Goal: Task Accomplishment & Management: Use online tool/utility

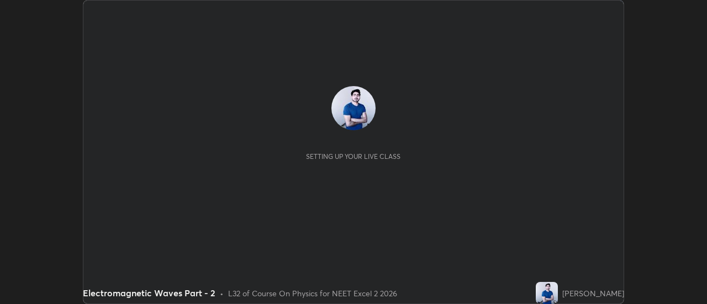
scroll to position [304, 707]
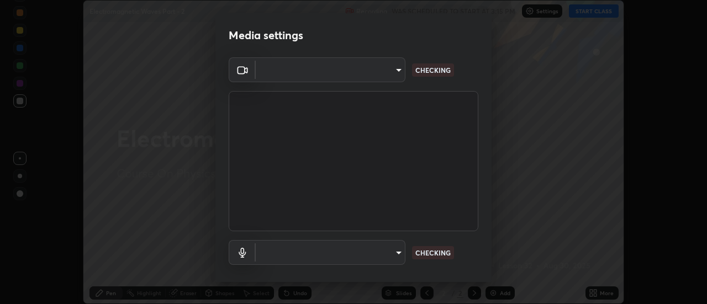
type input "4c72da43d9f8fe59a3f1c51c15ce5ef4700dc23536a29d5760a7834eb8cafeb2"
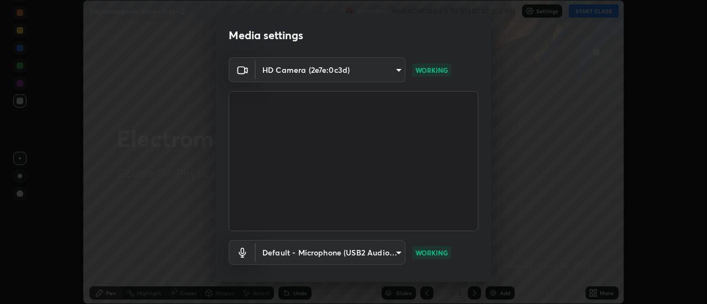
click at [397, 255] on body "Erase all Electromagnetic Waves Part - 2 Recording WAS SCHEDULED TO START AT 3:…" at bounding box center [353, 152] width 707 height 304
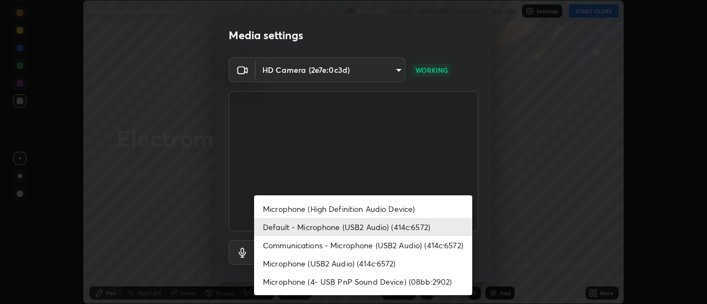
click at [355, 211] on li "Microphone (High Definition Audio Device)" at bounding box center [363, 209] width 218 height 18
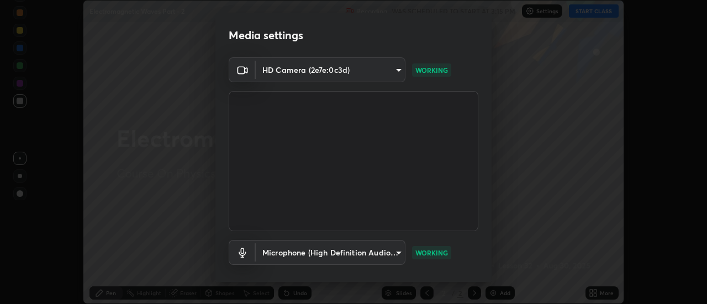
click at [394, 253] on body "Erase all Electromagnetic Waves Part - 2 Recording WAS SCHEDULED TO START AT 3:…" at bounding box center [353, 152] width 707 height 304
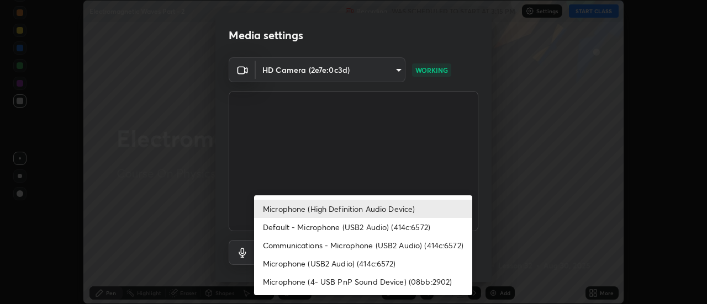
click at [328, 229] on li "Default - Microphone (USB2 Audio) (414c:6572)" at bounding box center [363, 227] width 218 height 18
type input "default"
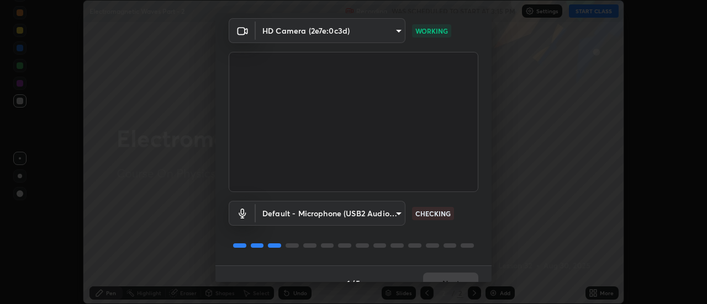
scroll to position [58, 0]
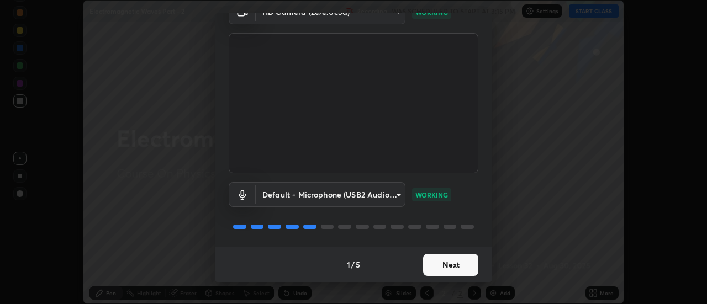
click at [439, 267] on button "Next" at bounding box center [450, 265] width 55 height 22
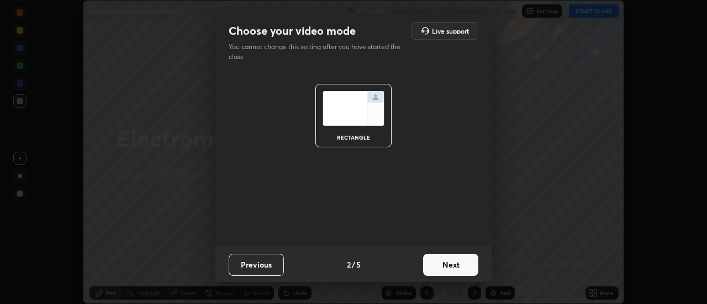
click at [444, 264] on button "Next" at bounding box center [450, 265] width 55 height 22
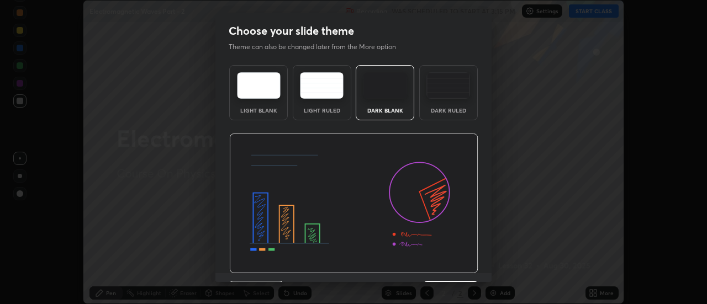
scroll to position [27, 0]
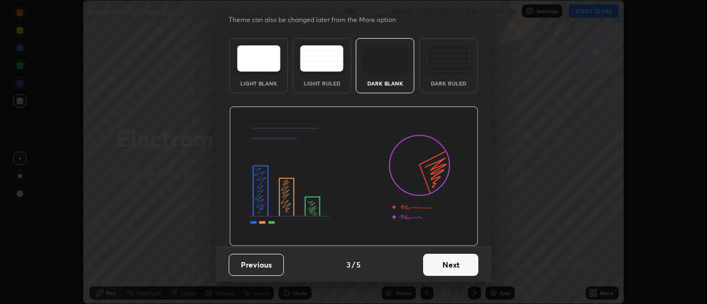
click at [441, 259] on button "Next" at bounding box center [450, 265] width 55 height 22
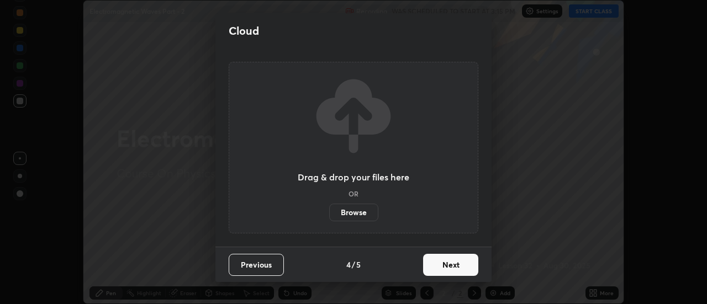
scroll to position [0, 0]
click at [443, 262] on button "Next" at bounding box center [450, 265] width 55 height 22
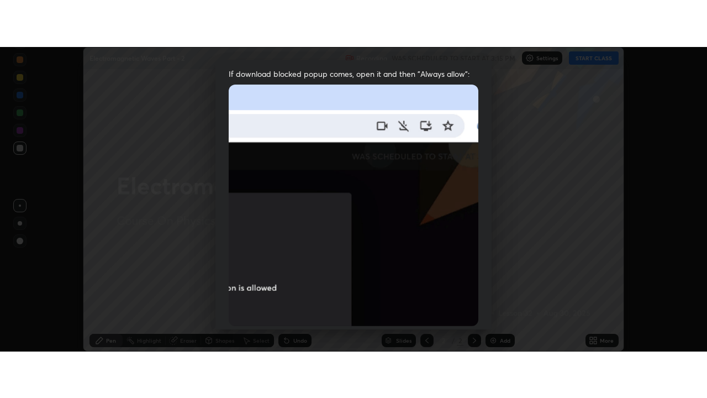
scroll to position [283, 0]
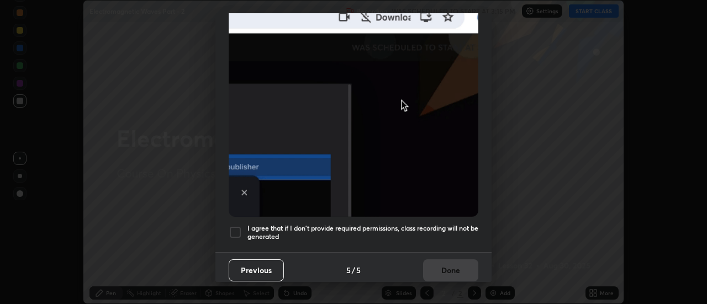
click at [236, 226] on div at bounding box center [235, 232] width 13 height 13
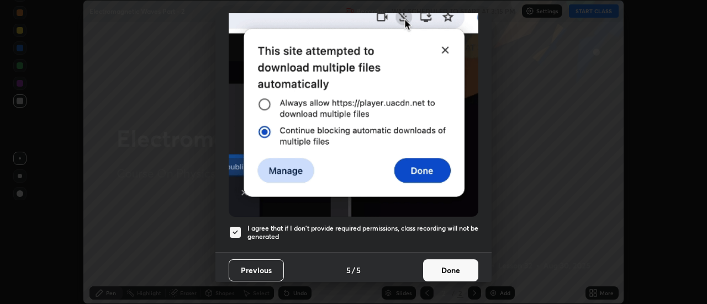
click at [441, 269] on button "Done" at bounding box center [450, 271] width 55 height 22
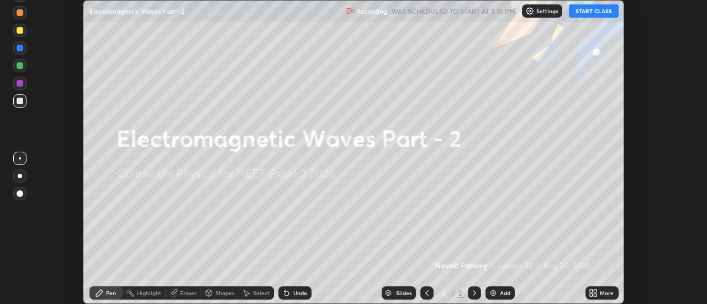
click at [592, 293] on icon at bounding box center [591, 291] width 3 height 3
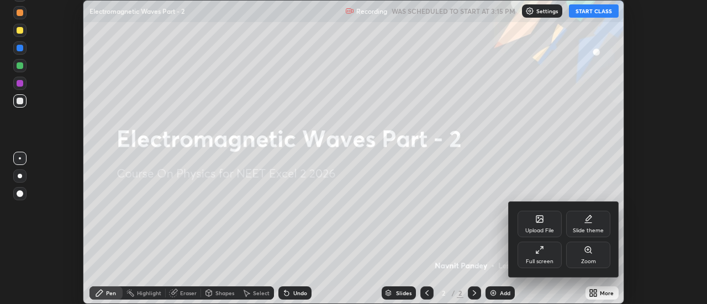
click at [539, 259] on div "Full screen" at bounding box center [540, 262] width 28 height 6
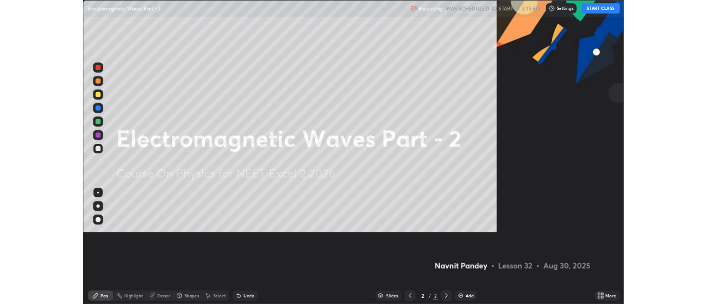
scroll to position [398, 707]
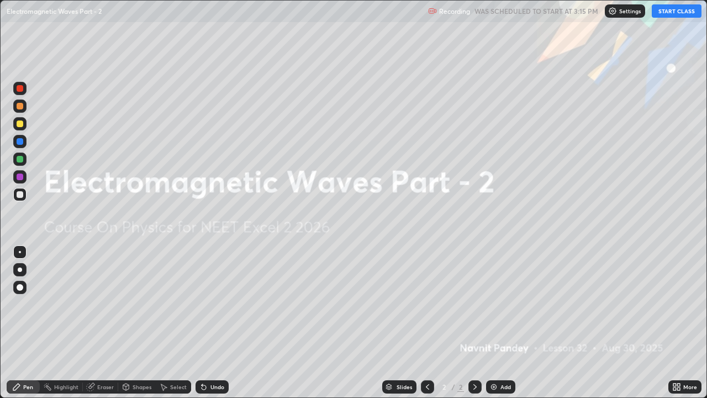
click at [671, 13] on button "START CLASS" at bounding box center [677, 10] width 50 height 13
click at [495, 304] on img at bounding box center [494, 386] width 9 height 9
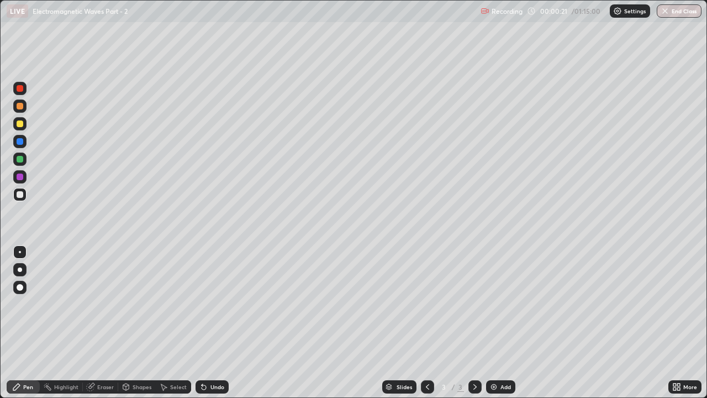
click at [20, 195] on div at bounding box center [20, 194] width 7 height 7
click at [20, 159] on div at bounding box center [20, 159] width 7 height 7
click at [20, 141] on div at bounding box center [20, 141] width 7 height 7
click at [19, 157] on div at bounding box center [20, 159] width 7 height 7
click at [208, 304] on div "Undo" at bounding box center [212, 386] width 33 height 13
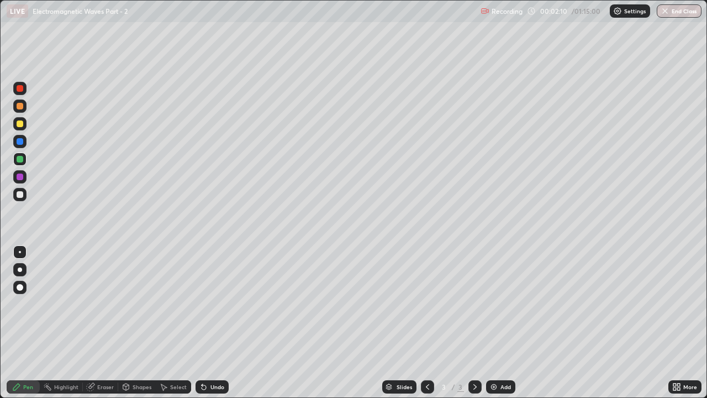
click at [14, 179] on div at bounding box center [19, 176] width 13 height 13
click at [212, 304] on div "Undo" at bounding box center [218, 387] width 14 height 6
click at [21, 159] on div at bounding box center [20, 159] width 7 height 7
click at [212, 304] on div "Undo" at bounding box center [218, 387] width 14 height 6
click at [20, 180] on div at bounding box center [20, 177] width 7 height 7
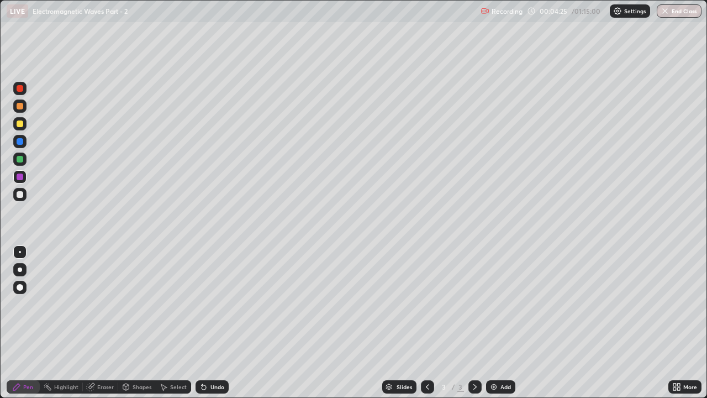
click at [491, 304] on img at bounding box center [494, 386] width 9 height 9
click at [427, 304] on icon at bounding box center [427, 386] width 9 height 9
click at [474, 304] on icon at bounding box center [475, 386] width 9 height 9
click at [422, 304] on div at bounding box center [427, 386] width 13 height 13
click at [473, 304] on icon at bounding box center [475, 386] width 9 height 9
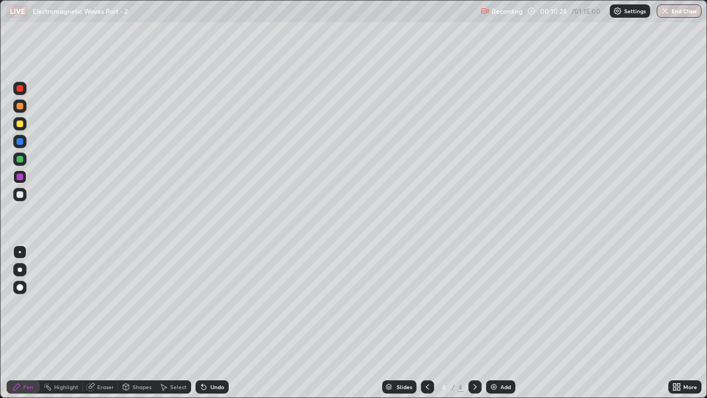
click at [26, 194] on div at bounding box center [19, 194] width 13 height 13
click at [22, 158] on div at bounding box center [20, 159] width 7 height 7
click at [202, 304] on icon at bounding box center [204, 387] width 4 height 4
click at [490, 304] on img at bounding box center [494, 386] width 9 height 9
click at [19, 193] on div at bounding box center [20, 194] width 7 height 7
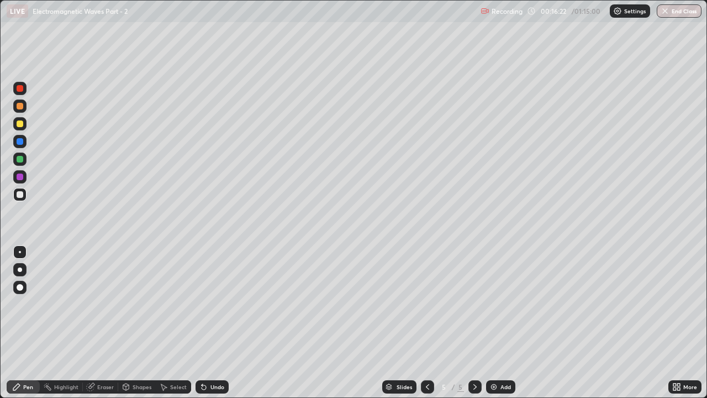
click at [19, 160] on div at bounding box center [20, 159] width 7 height 7
click at [427, 304] on icon at bounding box center [427, 387] width 3 height 6
click at [474, 304] on icon at bounding box center [475, 386] width 9 height 9
click at [23, 196] on div at bounding box center [20, 194] width 7 height 7
click at [24, 159] on div at bounding box center [19, 159] width 13 height 13
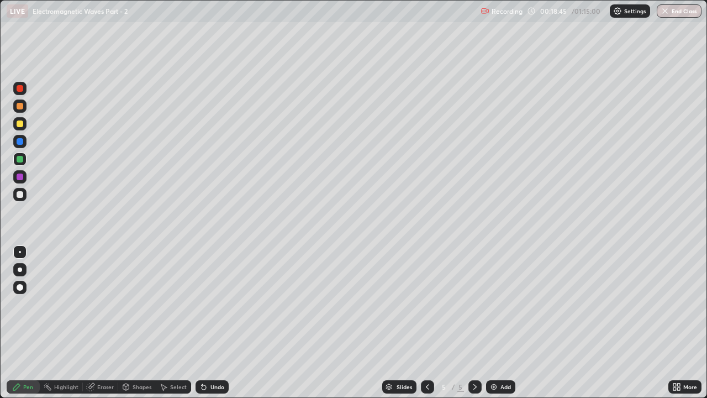
click at [217, 304] on div "Undo" at bounding box center [218, 387] width 14 height 6
click at [212, 304] on div "Undo" at bounding box center [212, 386] width 33 height 13
click at [211, 304] on div "Undo" at bounding box center [218, 387] width 14 height 6
click at [493, 304] on img at bounding box center [494, 386] width 9 height 9
click at [211, 304] on div "Undo" at bounding box center [212, 386] width 33 height 13
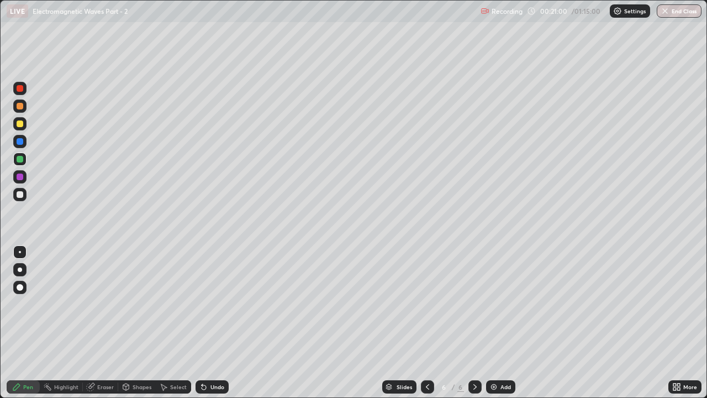
click at [427, 304] on icon at bounding box center [427, 386] width 9 height 9
click at [474, 304] on icon at bounding box center [475, 386] width 9 height 9
click at [426, 304] on icon at bounding box center [427, 386] width 9 height 9
click at [475, 304] on icon at bounding box center [475, 386] width 9 height 9
click at [20, 177] on div at bounding box center [20, 177] width 7 height 7
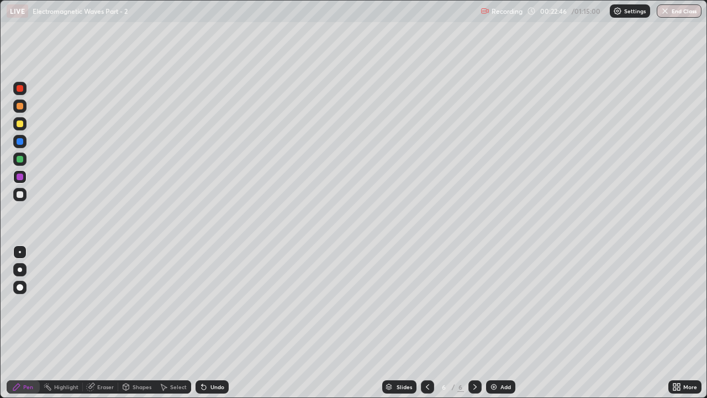
click at [19, 194] on div at bounding box center [20, 194] width 7 height 7
click at [20, 161] on div at bounding box center [20, 159] width 7 height 7
click at [206, 304] on icon at bounding box center [203, 386] width 9 height 9
click at [216, 304] on div "Undo" at bounding box center [218, 387] width 14 height 6
click at [19, 195] on div at bounding box center [20, 194] width 7 height 7
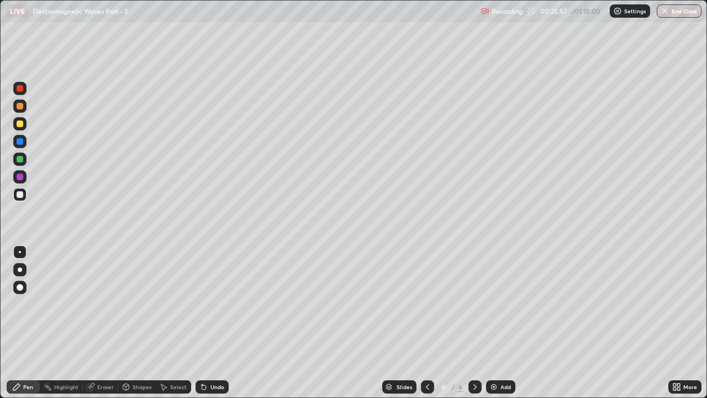
click at [20, 179] on div at bounding box center [20, 177] width 7 height 7
click at [21, 193] on div at bounding box center [20, 194] width 7 height 7
click at [19, 161] on div at bounding box center [20, 159] width 7 height 7
click at [494, 304] on img at bounding box center [494, 386] width 9 height 9
click at [18, 162] on div at bounding box center [20, 159] width 7 height 7
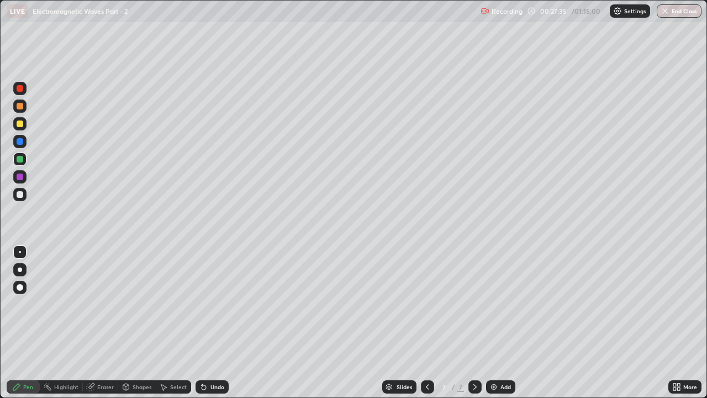
click at [20, 141] on div at bounding box center [20, 141] width 7 height 7
click at [19, 196] on div at bounding box center [20, 194] width 7 height 7
click at [208, 304] on div "Undo" at bounding box center [212, 386] width 33 height 13
click at [211, 304] on div "Undo" at bounding box center [218, 387] width 14 height 6
click at [19, 175] on div at bounding box center [20, 177] width 7 height 7
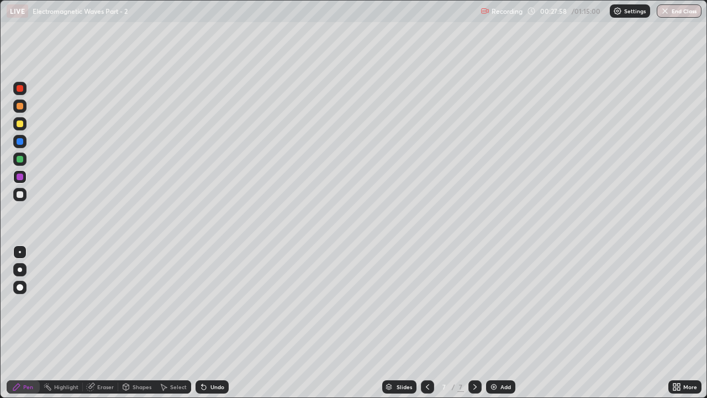
click at [20, 160] on div at bounding box center [20, 159] width 7 height 7
click at [18, 194] on div at bounding box center [20, 194] width 7 height 7
click at [19, 143] on div at bounding box center [20, 141] width 7 height 7
click at [204, 304] on icon at bounding box center [204, 387] width 4 height 4
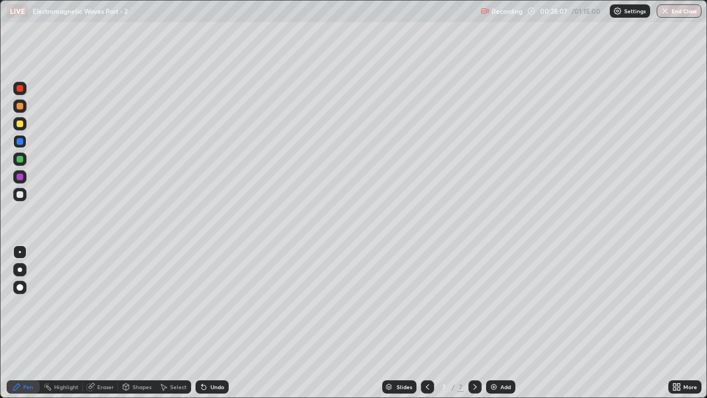
click at [204, 304] on icon at bounding box center [204, 387] width 4 height 4
click at [206, 304] on icon at bounding box center [203, 386] width 9 height 9
click at [204, 304] on icon at bounding box center [204, 387] width 4 height 4
click at [202, 304] on icon at bounding box center [204, 387] width 4 height 4
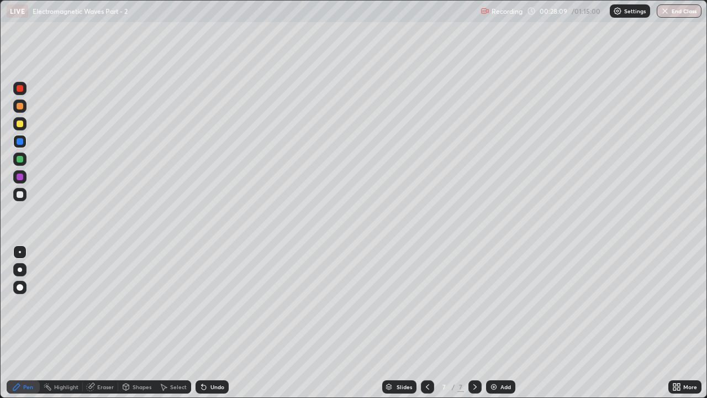
click at [206, 304] on icon at bounding box center [203, 386] width 9 height 9
click at [207, 304] on div "Undo" at bounding box center [212, 386] width 33 height 13
click at [205, 304] on icon at bounding box center [203, 386] width 9 height 9
click at [206, 304] on icon at bounding box center [203, 386] width 9 height 9
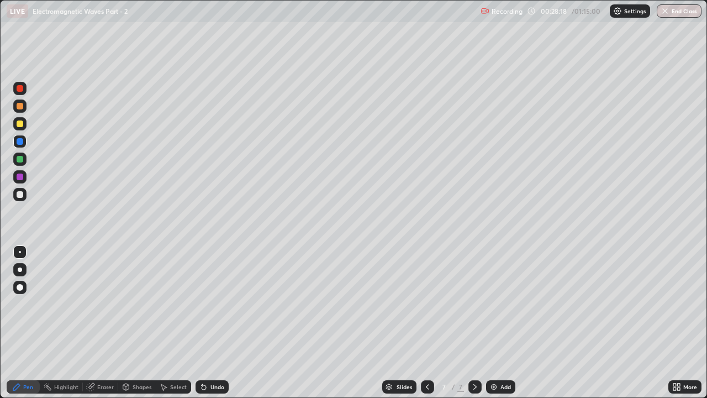
click at [203, 304] on icon at bounding box center [204, 387] width 4 height 4
click at [19, 179] on div at bounding box center [20, 177] width 7 height 7
click at [20, 141] on div at bounding box center [20, 141] width 7 height 7
click at [90, 304] on icon at bounding box center [90, 386] width 7 height 7
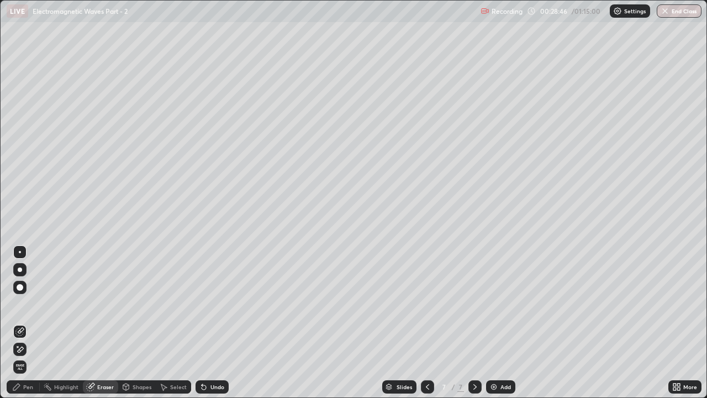
click at [18, 304] on icon at bounding box center [17, 346] width 1 height 1
click at [29, 304] on div "Pen" at bounding box center [28, 387] width 10 height 6
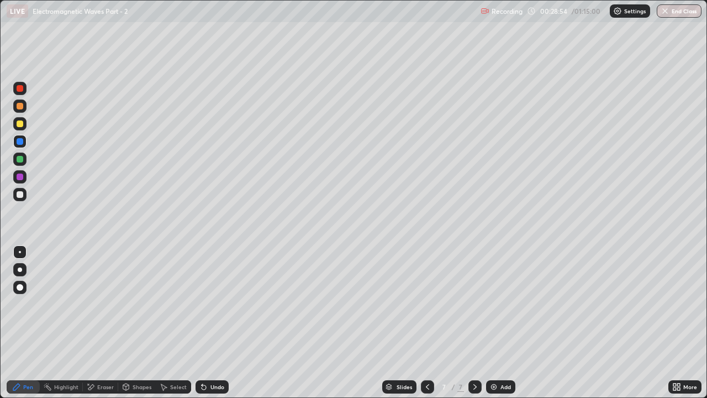
click at [102, 304] on div "Eraser" at bounding box center [105, 387] width 17 height 6
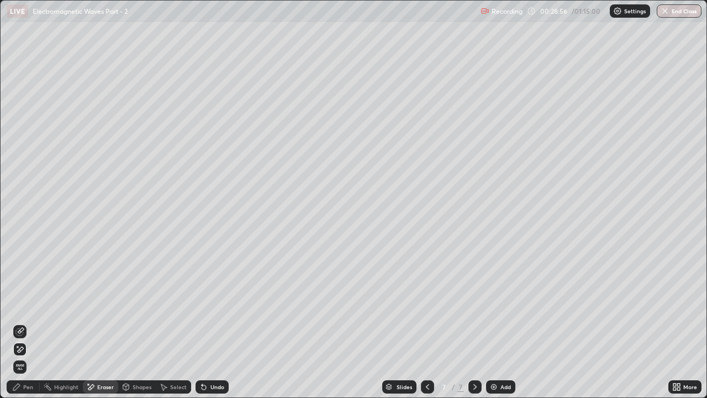
click at [206, 304] on icon at bounding box center [203, 386] width 9 height 9
click at [20, 304] on div at bounding box center [19, 331] width 13 height 13
click at [27, 304] on div "Pen" at bounding box center [23, 386] width 33 height 13
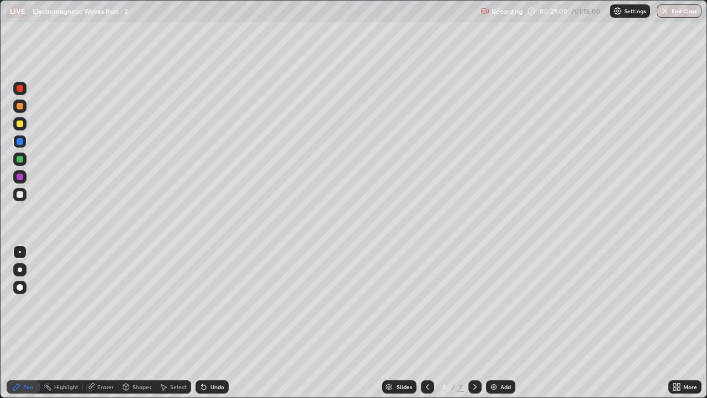
click at [20, 144] on div at bounding box center [20, 141] width 7 height 7
click at [207, 304] on div "Undo" at bounding box center [212, 386] width 33 height 13
click at [203, 304] on icon at bounding box center [204, 387] width 4 height 4
click at [99, 304] on div "Eraser" at bounding box center [105, 387] width 17 height 6
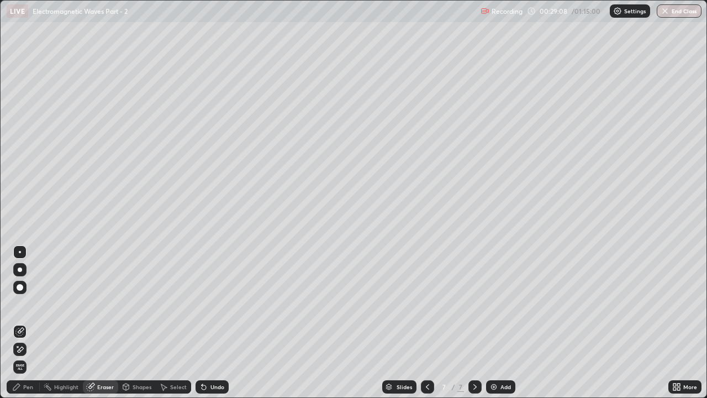
click at [29, 304] on div "Pen" at bounding box center [28, 387] width 10 height 6
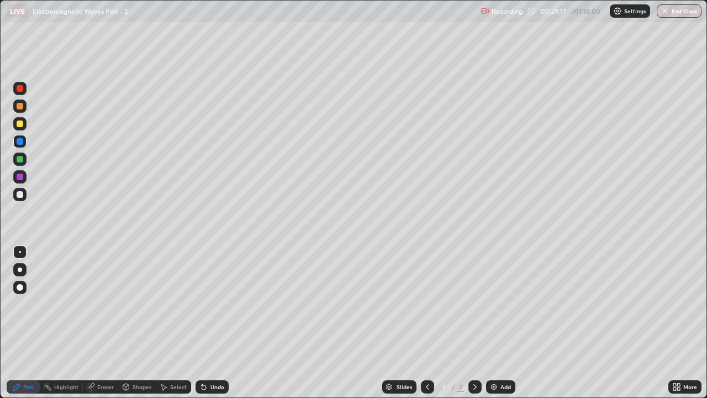
click at [211, 304] on div "Undo" at bounding box center [218, 387] width 14 height 6
click at [21, 176] on div at bounding box center [20, 177] width 7 height 7
click at [23, 156] on div at bounding box center [19, 159] width 13 height 13
click at [18, 140] on div at bounding box center [20, 141] width 7 height 7
click at [19, 193] on div at bounding box center [20, 194] width 7 height 7
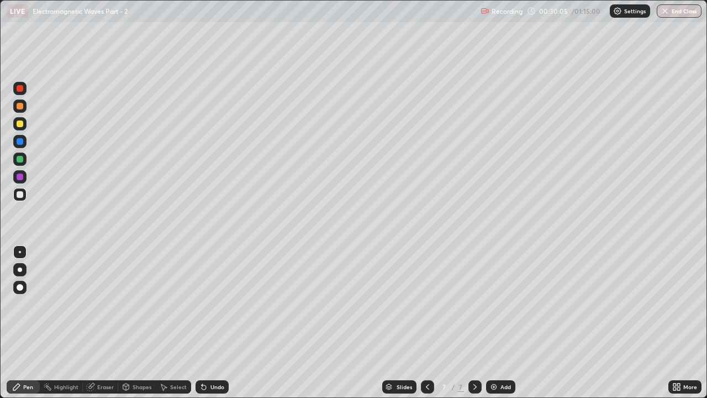
click at [18, 161] on div at bounding box center [20, 159] width 7 height 7
click at [19, 175] on div at bounding box center [20, 177] width 7 height 7
click at [24, 143] on div at bounding box center [19, 141] width 13 height 13
click at [21, 123] on div at bounding box center [20, 123] width 7 height 7
click at [14, 141] on div at bounding box center [19, 141] width 13 height 13
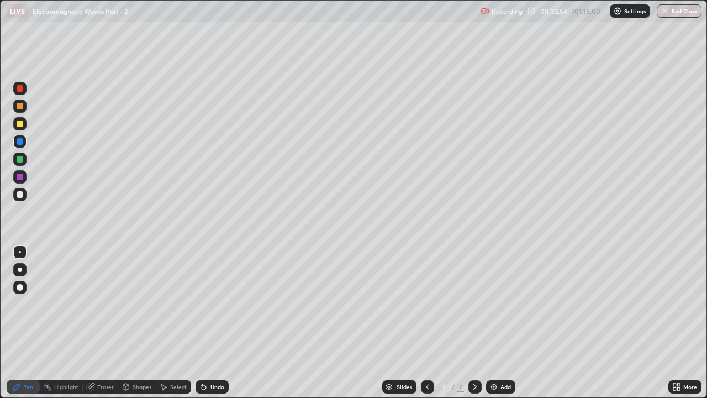
click at [21, 160] on div at bounding box center [20, 159] width 7 height 7
click at [493, 304] on img at bounding box center [494, 386] width 9 height 9
click at [99, 304] on div "Eraser" at bounding box center [105, 387] width 17 height 6
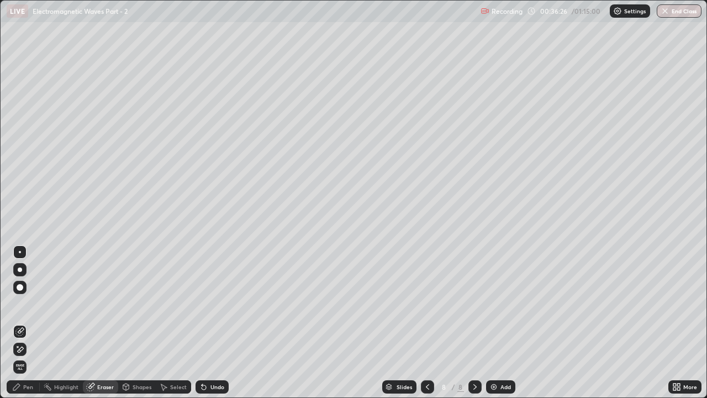
click at [31, 304] on div "Pen" at bounding box center [28, 387] width 10 height 6
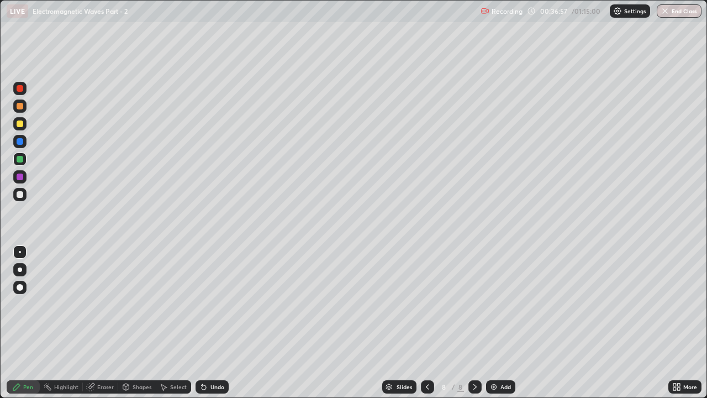
click at [209, 304] on div "Undo" at bounding box center [212, 386] width 33 height 13
click at [19, 180] on div at bounding box center [20, 177] width 7 height 7
click at [20, 161] on div at bounding box center [20, 159] width 7 height 7
click at [20, 193] on div at bounding box center [20, 194] width 7 height 7
click at [21, 144] on div at bounding box center [20, 141] width 7 height 7
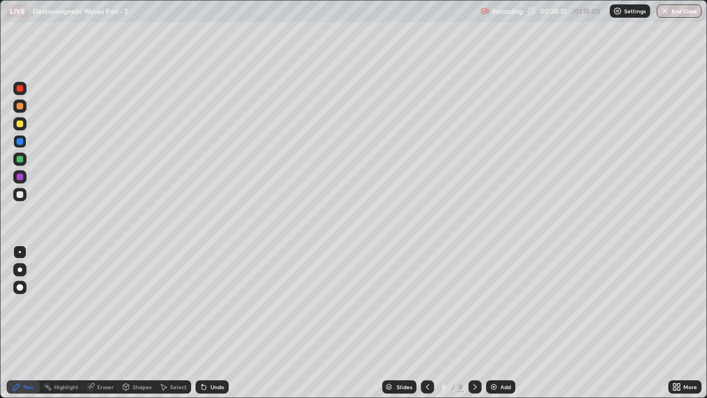
click at [100, 304] on div "Eraser" at bounding box center [105, 387] width 17 height 6
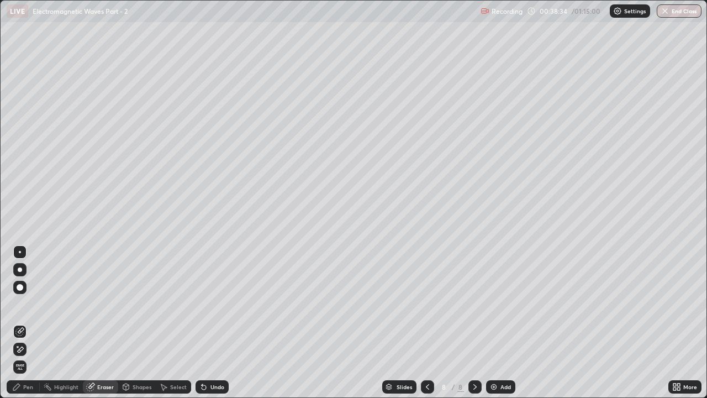
click at [24, 304] on div "Pen" at bounding box center [28, 387] width 10 height 6
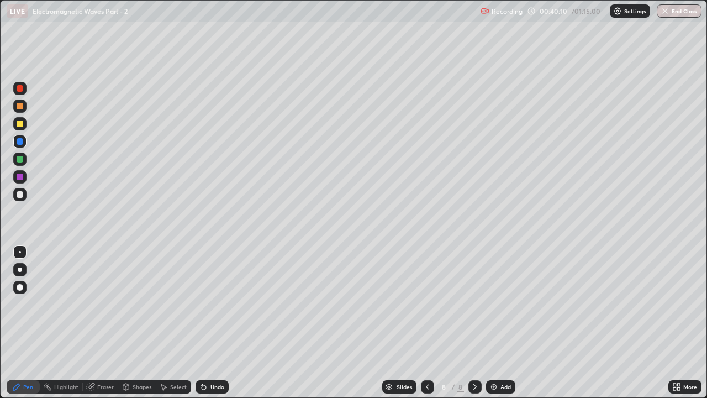
click at [492, 304] on img at bounding box center [494, 386] width 9 height 9
click at [22, 194] on div at bounding box center [20, 194] width 7 height 7
click at [207, 304] on div "Undo" at bounding box center [212, 386] width 33 height 13
click at [20, 124] on div at bounding box center [20, 123] width 7 height 7
click at [20, 159] on div at bounding box center [20, 159] width 7 height 7
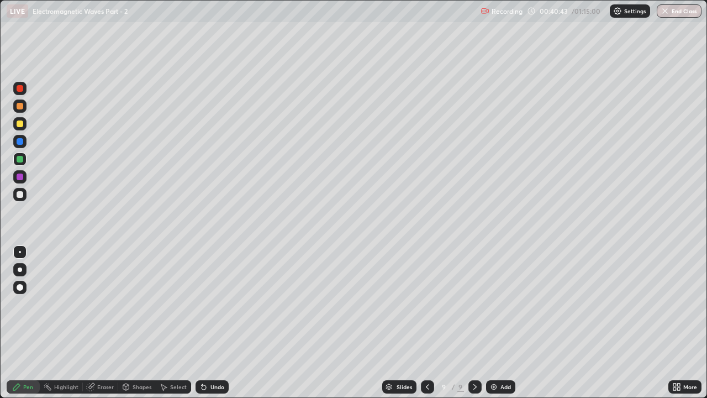
click at [19, 192] on div at bounding box center [20, 194] width 7 height 7
click at [19, 159] on div at bounding box center [20, 159] width 7 height 7
click at [22, 194] on div at bounding box center [20, 194] width 7 height 7
click at [207, 304] on div "Undo" at bounding box center [212, 386] width 33 height 13
click at [20, 160] on div at bounding box center [20, 159] width 7 height 7
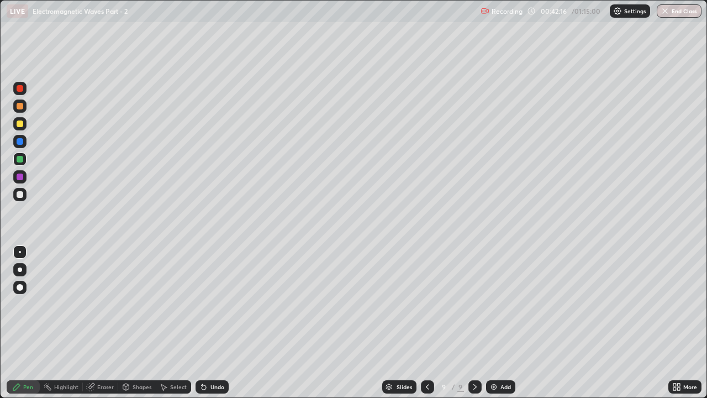
click at [21, 193] on div at bounding box center [20, 194] width 7 height 7
click at [21, 160] on div at bounding box center [20, 159] width 7 height 7
click at [19, 173] on div at bounding box center [19, 176] width 13 height 13
click at [20, 176] on div at bounding box center [20, 177] width 7 height 7
click at [98, 304] on div "Eraser" at bounding box center [105, 387] width 17 height 6
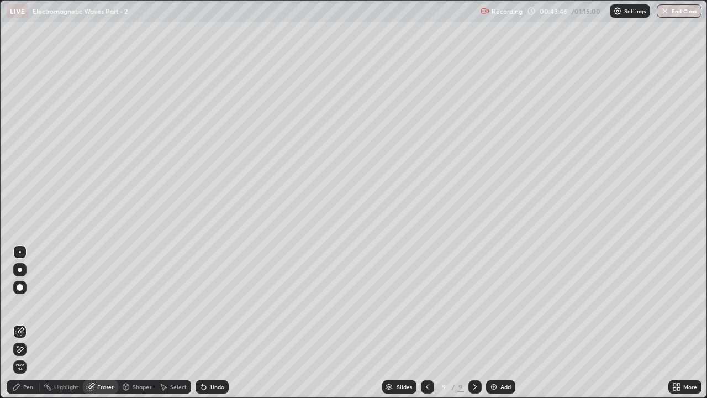
click at [25, 304] on div "Pen" at bounding box center [28, 387] width 10 height 6
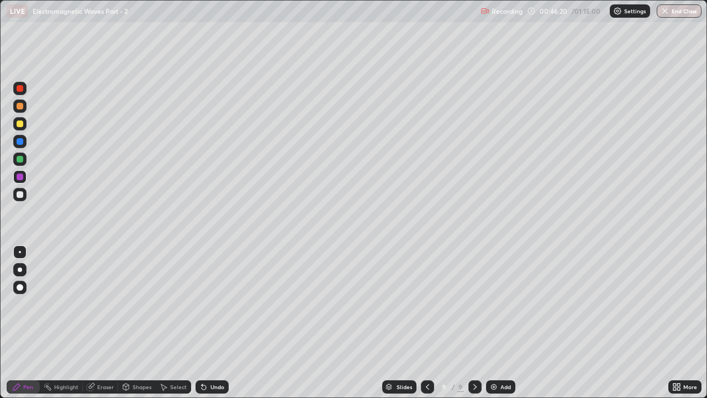
click at [497, 304] on img at bounding box center [494, 386] width 9 height 9
click at [23, 159] on div at bounding box center [20, 159] width 7 height 7
click at [211, 304] on div "Undo" at bounding box center [218, 387] width 14 height 6
click at [493, 304] on img at bounding box center [494, 386] width 9 height 9
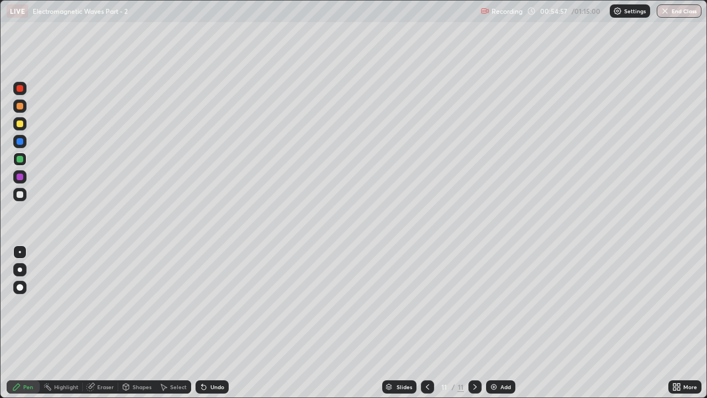
click at [211, 304] on div "Undo" at bounding box center [218, 387] width 14 height 6
click at [21, 194] on div at bounding box center [20, 194] width 7 height 7
click at [22, 160] on div at bounding box center [20, 159] width 7 height 7
click at [23, 142] on div at bounding box center [20, 141] width 7 height 7
click at [215, 304] on div "Undo" at bounding box center [218, 387] width 14 height 6
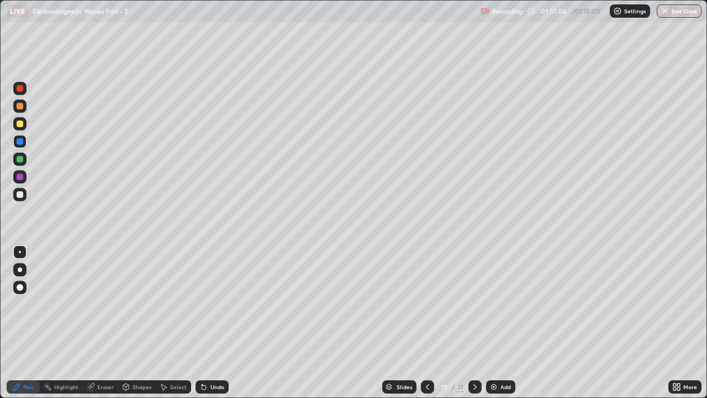
click at [214, 304] on div "Undo" at bounding box center [218, 387] width 14 height 6
click at [217, 304] on div "Undo" at bounding box center [218, 387] width 14 height 6
click at [19, 156] on div at bounding box center [20, 159] width 7 height 7
click at [495, 304] on img at bounding box center [494, 386] width 9 height 9
click at [427, 304] on icon at bounding box center [427, 386] width 9 height 9
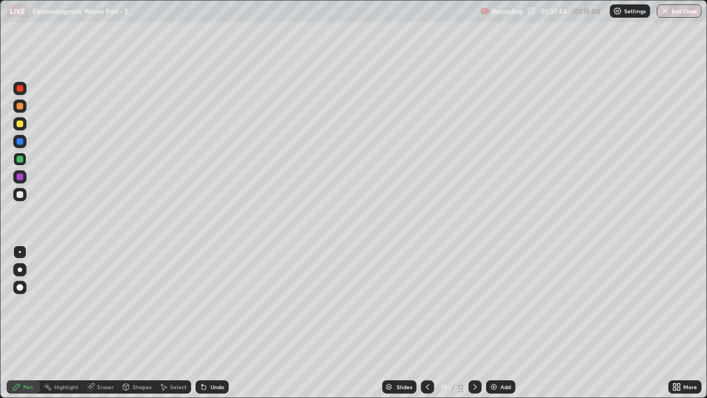
click at [473, 304] on icon at bounding box center [475, 386] width 9 height 9
click at [427, 304] on icon at bounding box center [427, 386] width 9 height 9
click at [473, 304] on icon at bounding box center [475, 386] width 9 height 9
click at [24, 142] on div at bounding box center [19, 141] width 13 height 13
click at [212, 304] on div "Undo" at bounding box center [218, 387] width 14 height 6
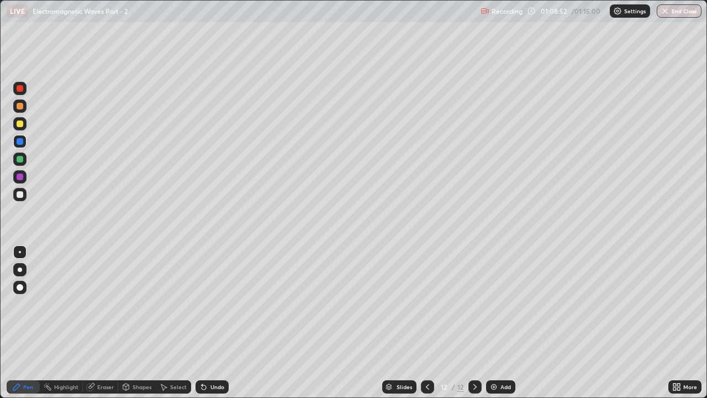
click at [211, 304] on div "Undo" at bounding box center [218, 387] width 14 height 6
click at [208, 304] on div "Undo" at bounding box center [212, 386] width 33 height 13
click at [204, 304] on icon at bounding box center [204, 387] width 4 height 4
click at [206, 304] on icon at bounding box center [203, 386] width 9 height 9
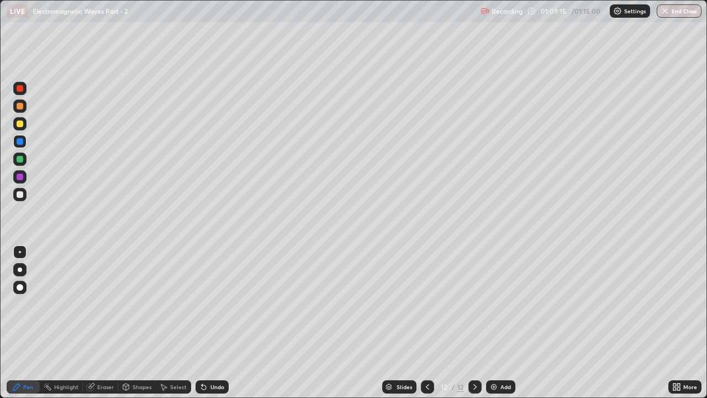
click at [208, 304] on div "Undo" at bounding box center [212, 386] width 33 height 13
click at [211, 304] on div "Undo" at bounding box center [218, 387] width 14 height 6
click at [208, 304] on div "Undo" at bounding box center [212, 386] width 33 height 13
click at [211, 304] on div "Undo" at bounding box center [218, 387] width 14 height 6
click at [19, 159] on div at bounding box center [20, 159] width 7 height 7
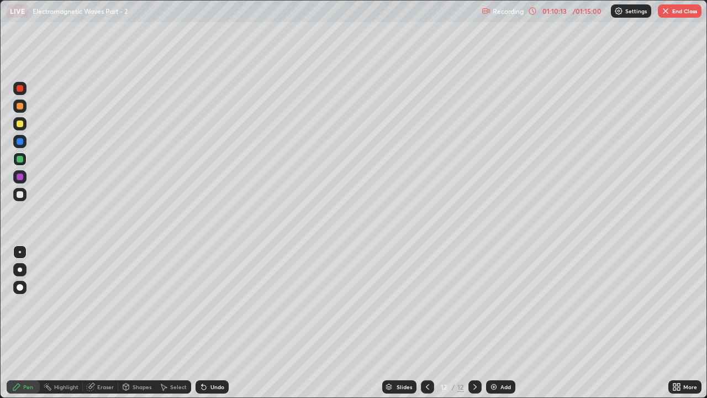
click at [19, 177] on div at bounding box center [20, 177] width 7 height 7
click at [206, 304] on icon at bounding box center [203, 386] width 9 height 9
click at [208, 304] on div "Undo" at bounding box center [212, 386] width 33 height 13
click at [212, 304] on div "Undo" at bounding box center [218, 387] width 14 height 6
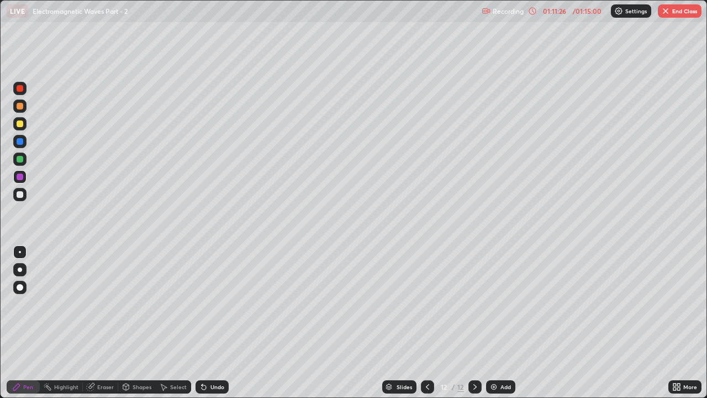
click at [211, 304] on div "Undo" at bounding box center [218, 387] width 14 height 6
click at [105, 304] on div "Eraser" at bounding box center [105, 387] width 17 height 6
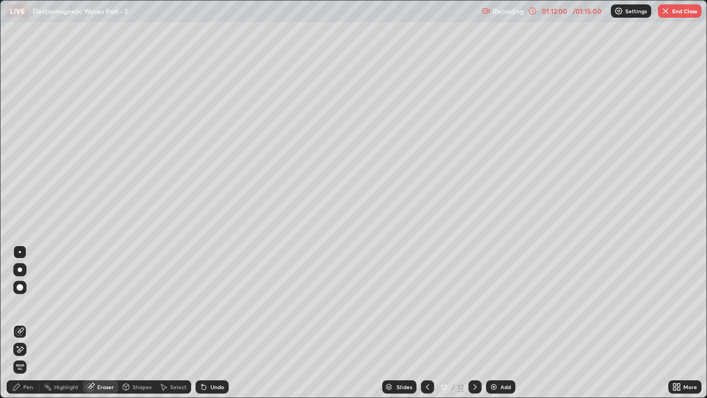
click at [28, 304] on div "Pen" at bounding box center [28, 387] width 10 height 6
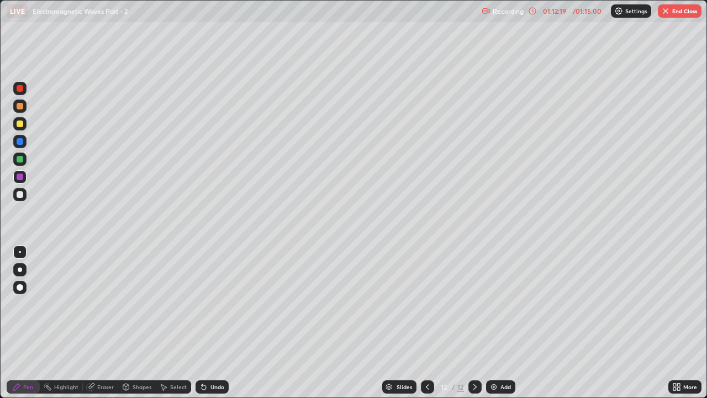
click at [97, 304] on div "Eraser" at bounding box center [100, 386] width 35 height 13
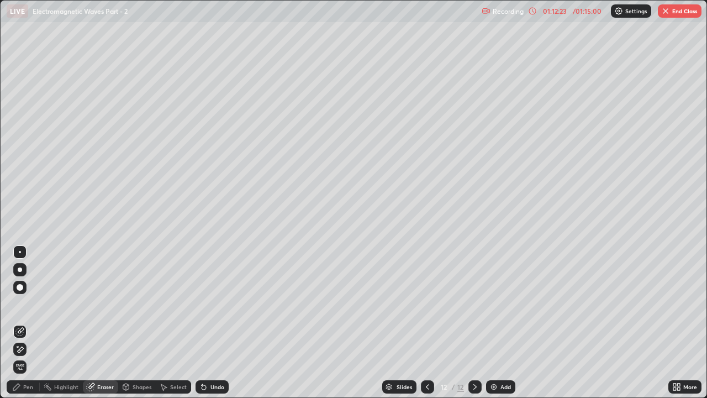
click at [28, 304] on div "Pen" at bounding box center [28, 387] width 10 height 6
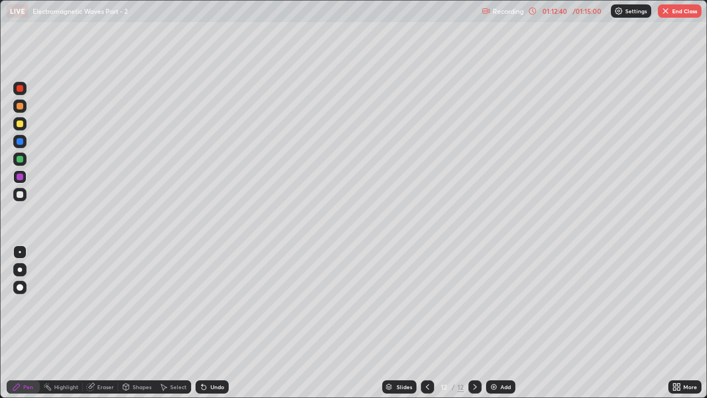
click at [491, 304] on img at bounding box center [494, 386] width 9 height 9
click at [20, 139] on div at bounding box center [20, 141] width 7 height 7
click at [22, 159] on div at bounding box center [20, 159] width 7 height 7
click at [98, 304] on div "Eraser" at bounding box center [105, 387] width 17 height 6
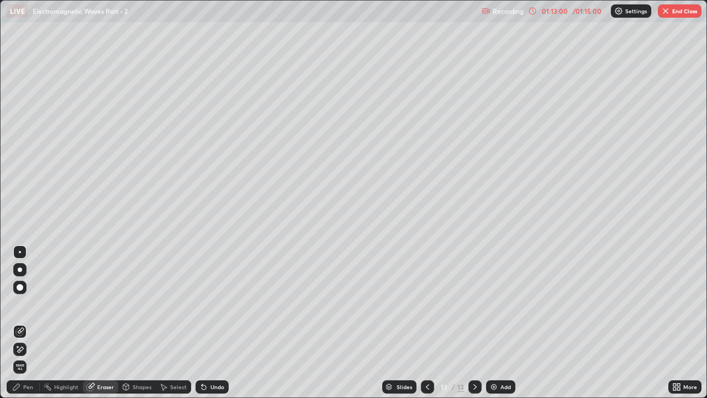
click at [30, 304] on div "Pen" at bounding box center [28, 387] width 10 height 6
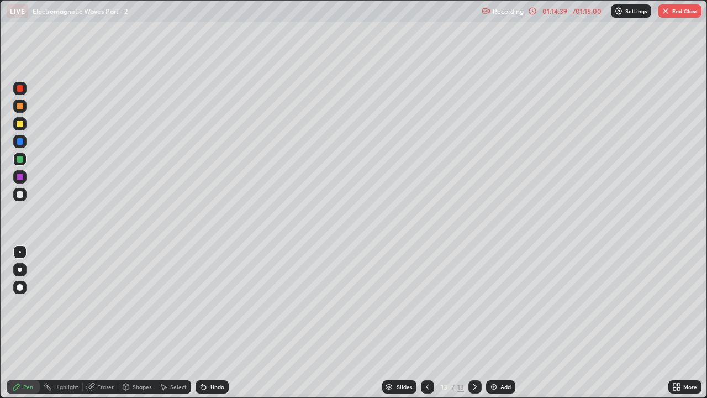
click at [426, 304] on icon at bounding box center [427, 386] width 9 height 9
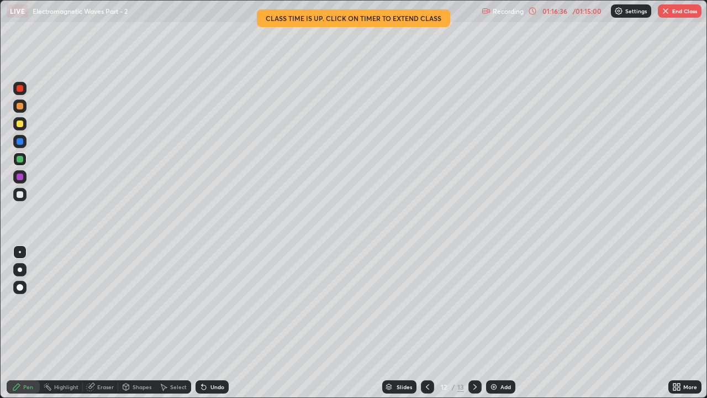
click at [472, 304] on icon at bounding box center [475, 386] width 9 height 9
click at [672, 14] on button "End Class" at bounding box center [680, 10] width 44 height 13
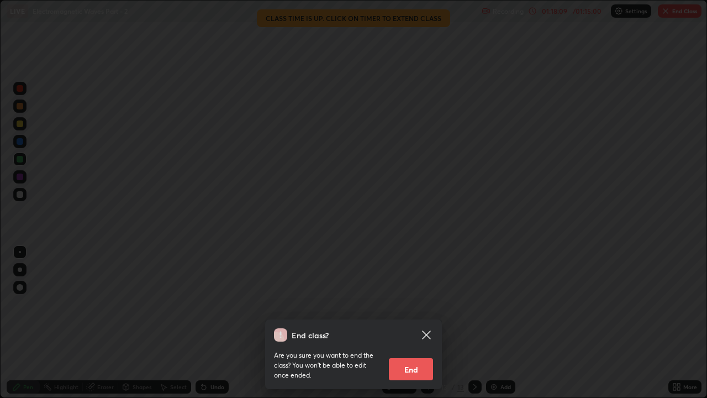
click at [403, 304] on button "End" at bounding box center [411, 369] width 44 height 22
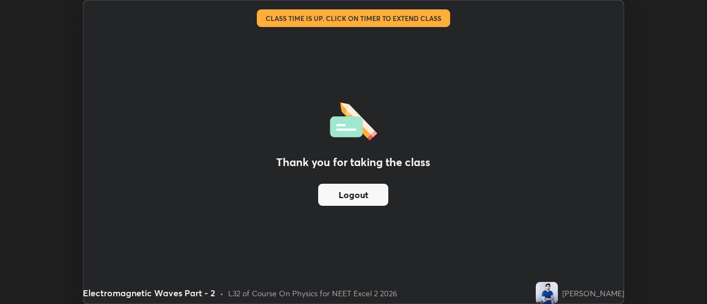
scroll to position [54951, 54548]
